Goal: Complete application form: Complete application form

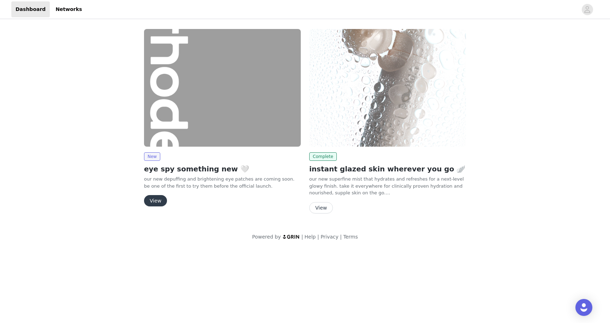
click at [153, 201] on button "View" at bounding box center [155, 200] width 23 height 11
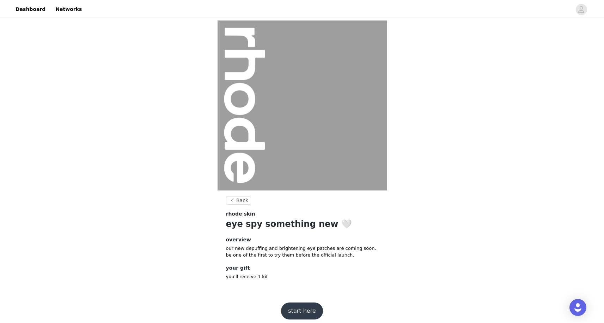
click at [302, 310] on button "start here" at bounding box center [302, 310] width 42 height 17
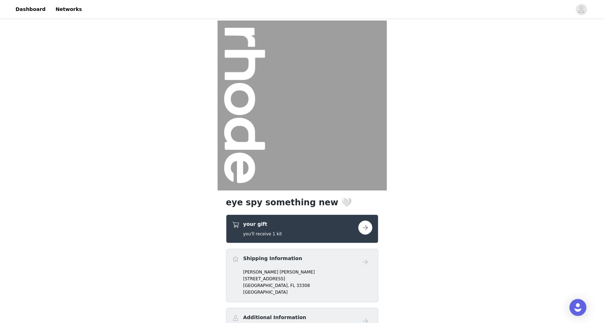
scroll to position [34, 0]
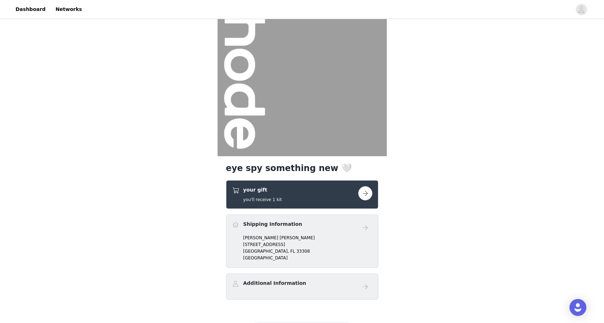
click at [368, 191] on button "button" at bounding box center [365, 193] width 14 height 14
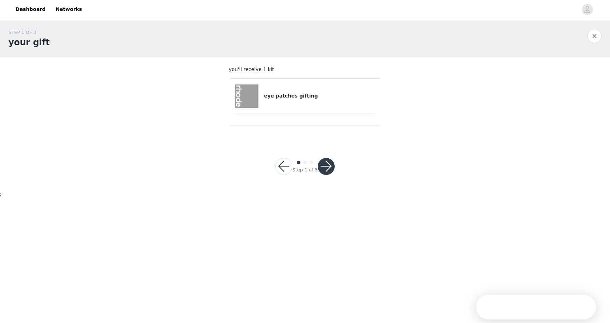
drag, startPoint x: 320, startPoint y: 102, endPoint x: 320, endPoint y: 154, distance: 51.9
click at [320, 102] on div "eye patches gifting" at bounding box center [305, 95] width 140 height 23
click at [324, 162] on button "button" at bounding box center [326, 166] width 17 height 17
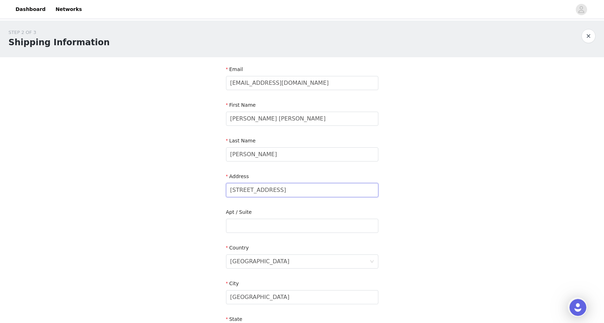
click at [285, 189] on input "[STREET_ADDRESS]" at bounding box center [302, 190] width 152 height 14
type input "[STREET_ADDRESS]"
type input "$"
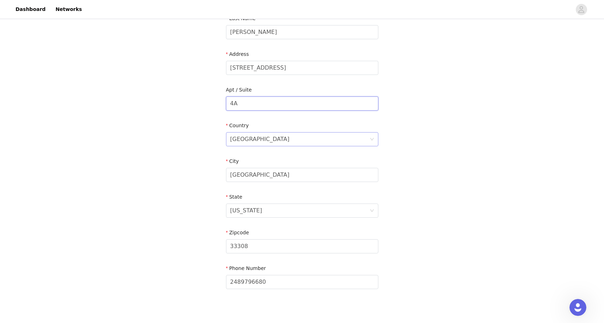
scroll to position [122, 0]
type input "4A"
click at [283, 176] on input "[GEOGRAPHIC_DATA]" at bounding box center [302, 175] width 152 height 14
type input "M"
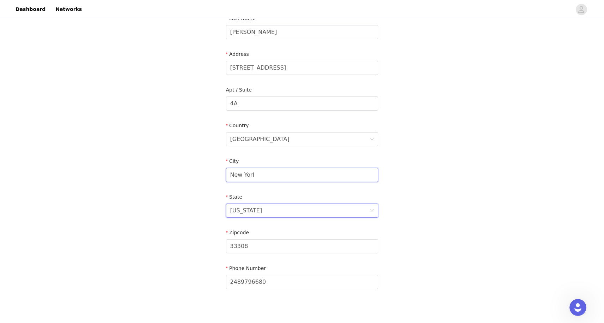
click at [276, 175] on input "New Yorl" at bounding box center [302, 175] width 152 height 14
type input "[US_STATE]"
click at [275, 208] on div "[US_STATE]" at bounding box center [299, 210] width 139 height 13
click at [276, 273] on li "[US_STATE]" at bounding box center [302, 273] width 152 height 11
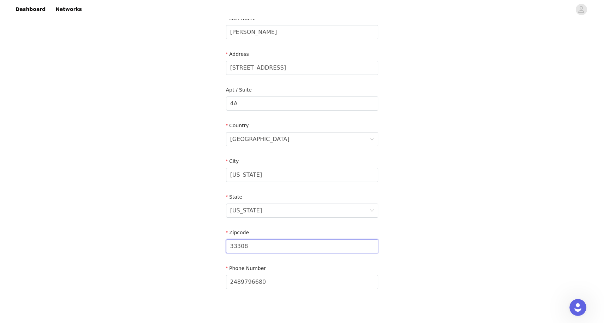
click at [265, 246] on input "33308" at bounding box center [302, 246] width 152 height 14
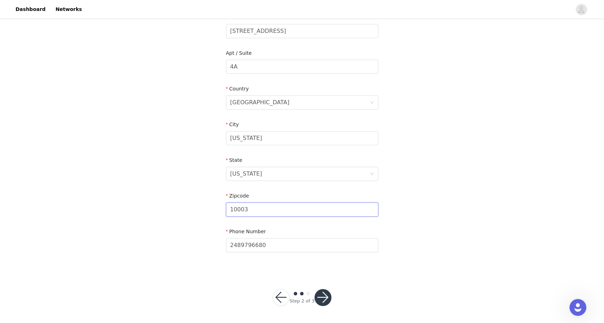
scroll to position [158, 0]
type input "10003"
click at [321, 294] on button "button" at bounding box center [323, 297] width 17 height 17
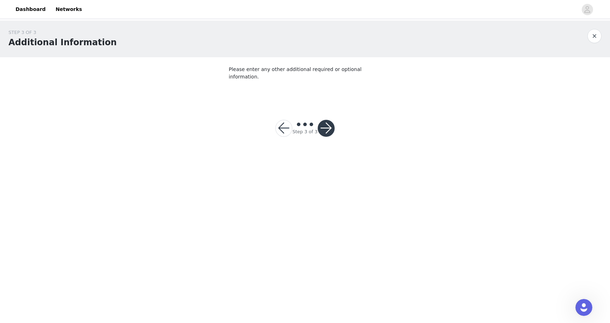
click at [325, 120] on button "button" at bounding box center [326, 128] width 17 height 17
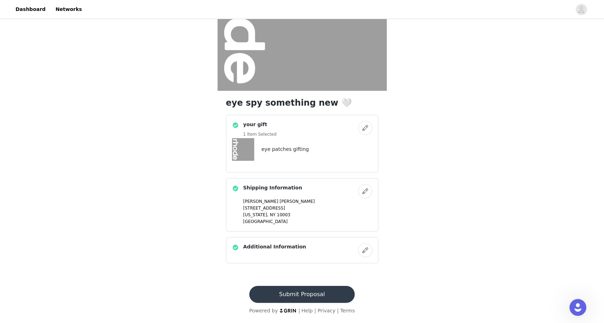
scroll to position [100, 0]
click at [364, 249] on button "button" at bounding box center [365, 250] width 14 height 14
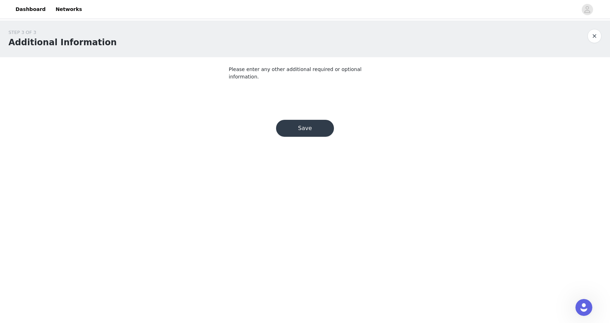
click at [305, 80] on section "Please enter any other additional required or optional information." at bounding box center [304, 80] width 169 height 46
click at [299, 120] on button "Save" at bounding box center [305, 128] width 58 height 17
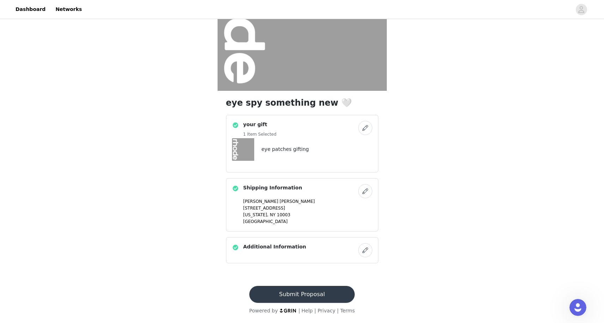
scroll to position [100, 0]
click at [312, 299] on button "Submit Proposal" at bounding box center [302, 293] width 106 height 17
